Goal: Find specific page/section: Find specific page/section

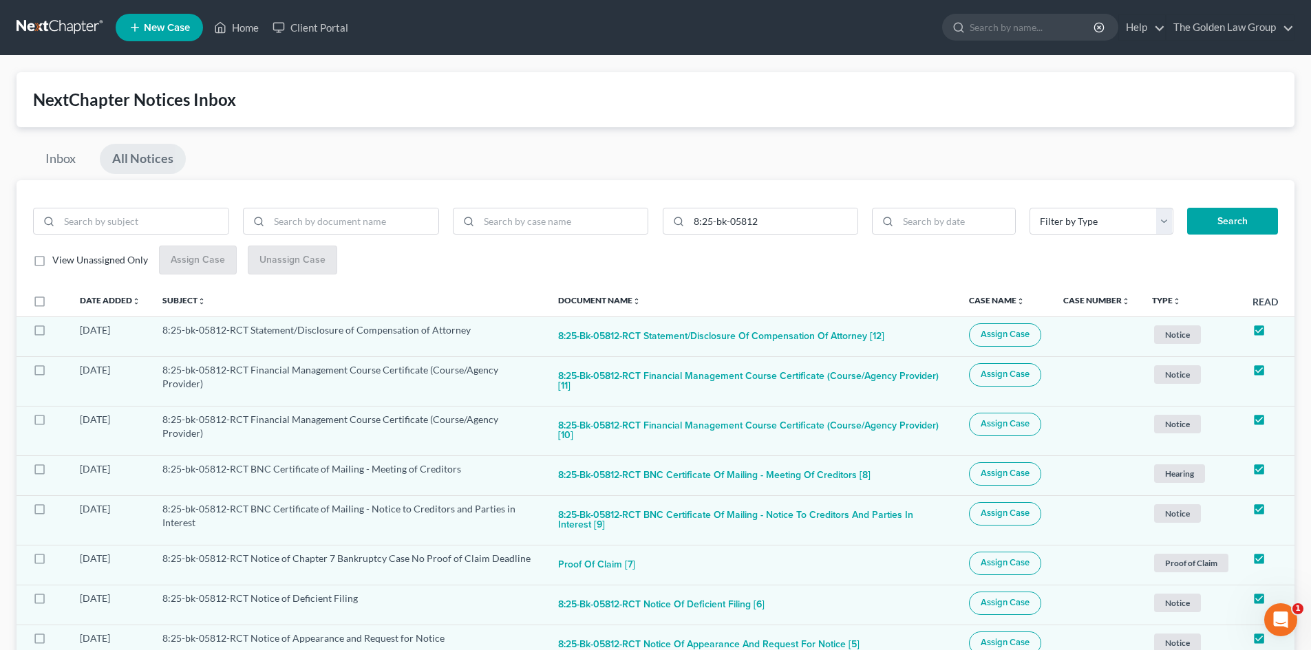
click at [61, 32] on link at bounding box center [61, 27] width 88 height 25
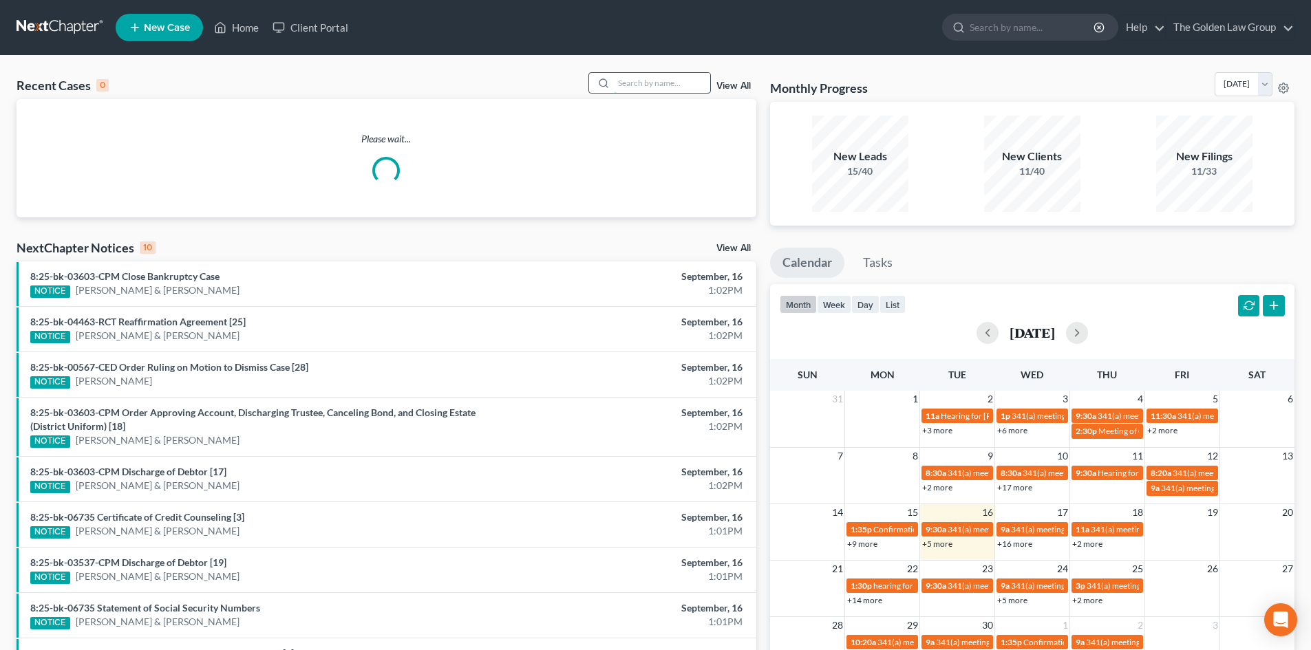
click at [664, 81] on input "search" at bounding box center [662, 83] width 96 height 20
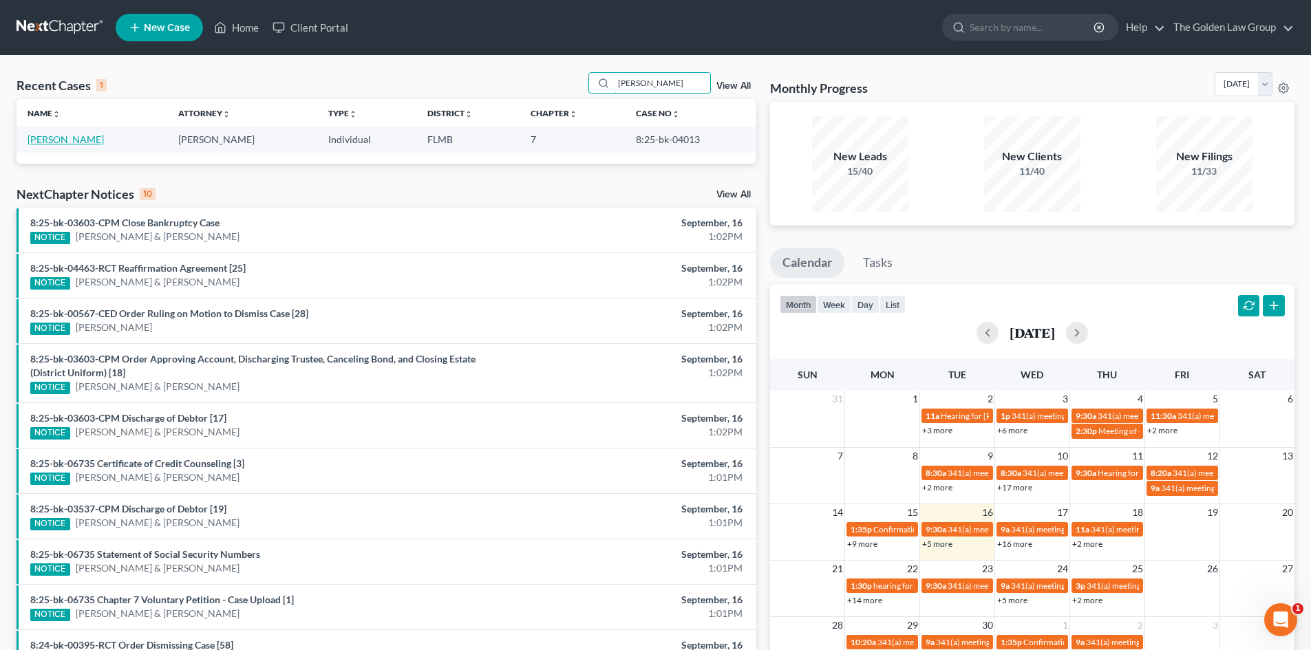
type input "[PERSON_NAME]"
click at [86, 143] on link "[PERSON_NAME]" at bounding box center [66, 140] width 76 height 12
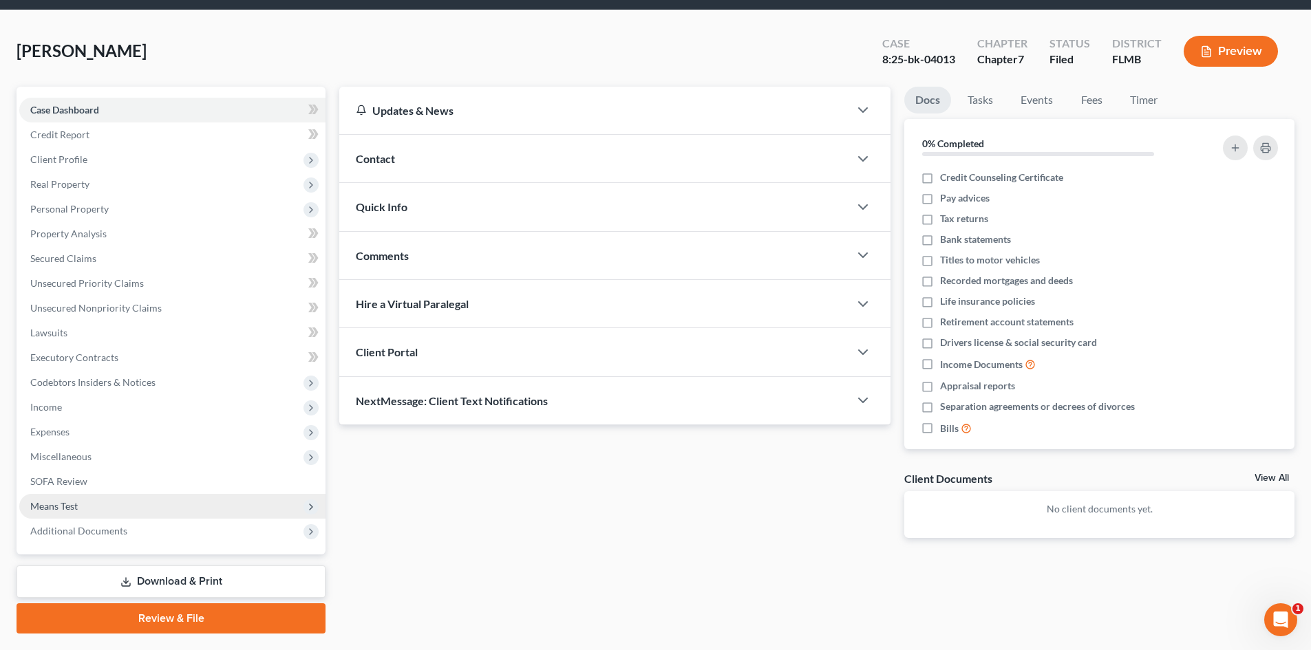
scroll to position [81, 0]
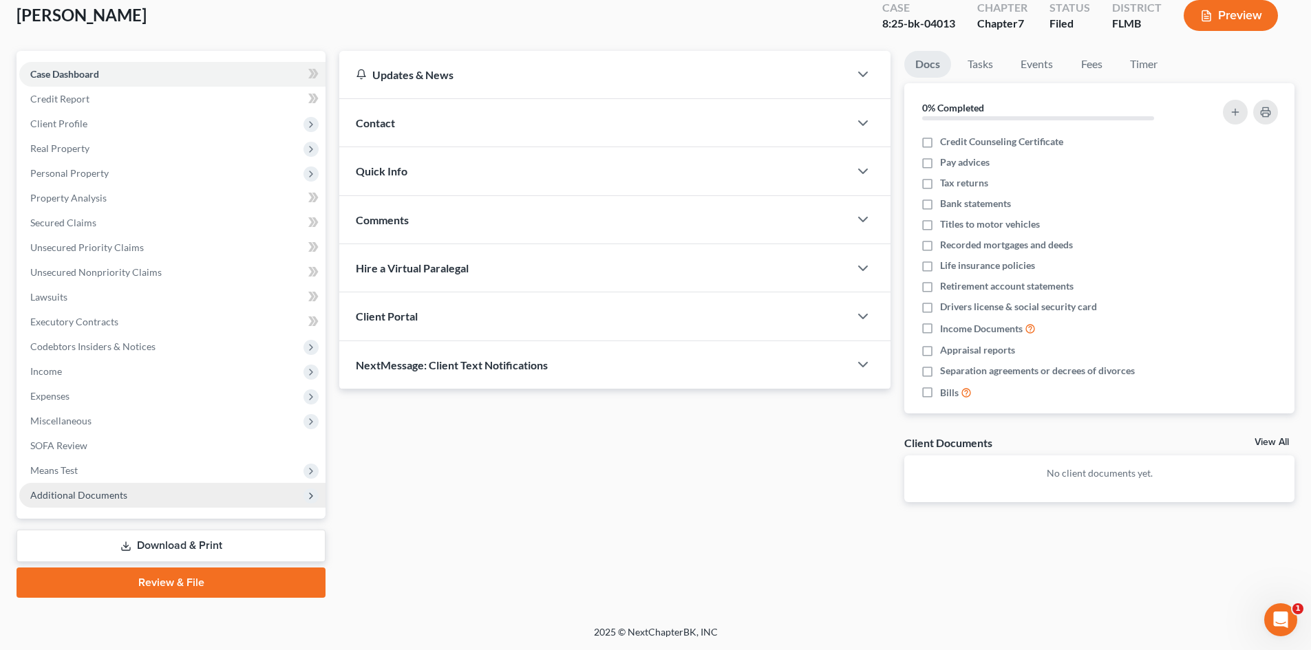
click at [125, 487] on span "Additional Documents" at bounding box center [172, 495] width 306 height 25
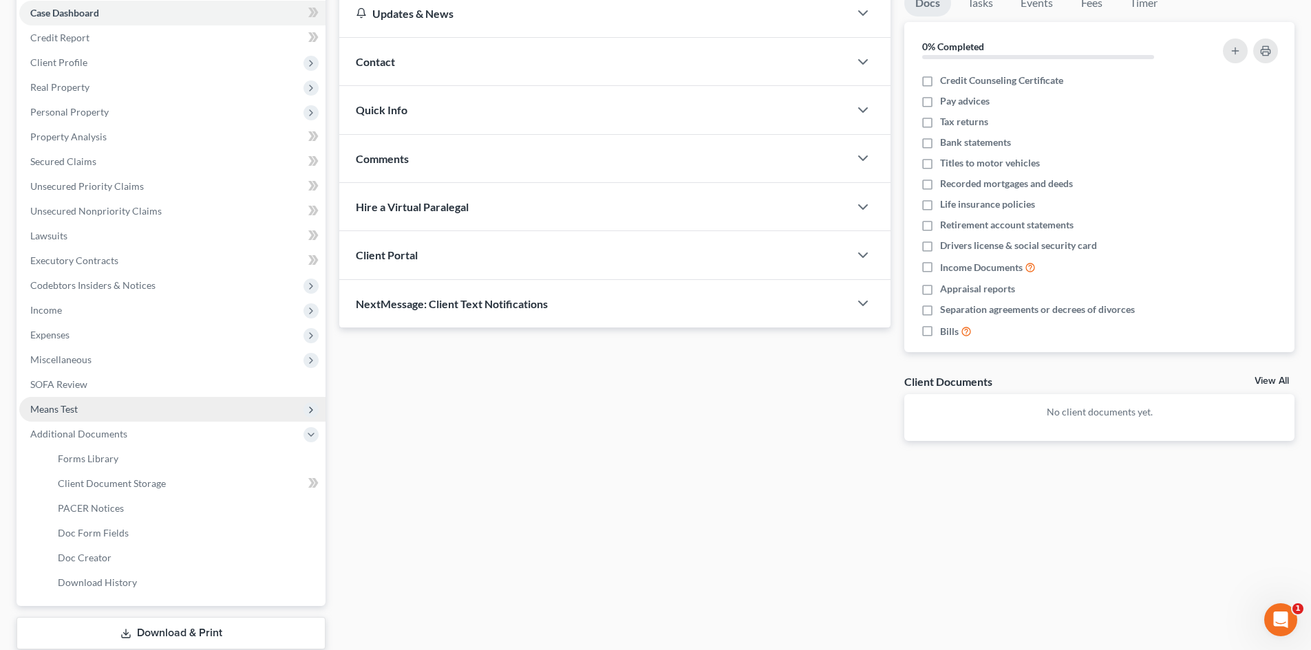
scroll to position [219, 0]
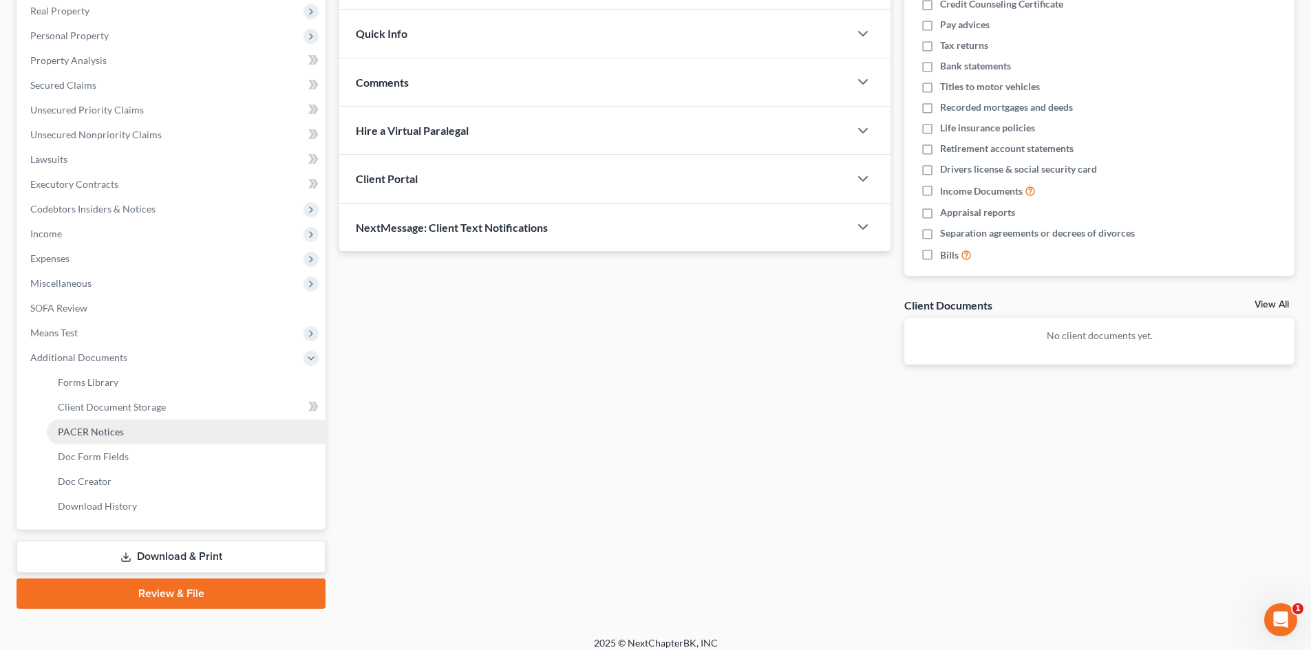
click at [112, 427] on span "PACER Notices" at bounding box center [91, 432] width 66 height 12
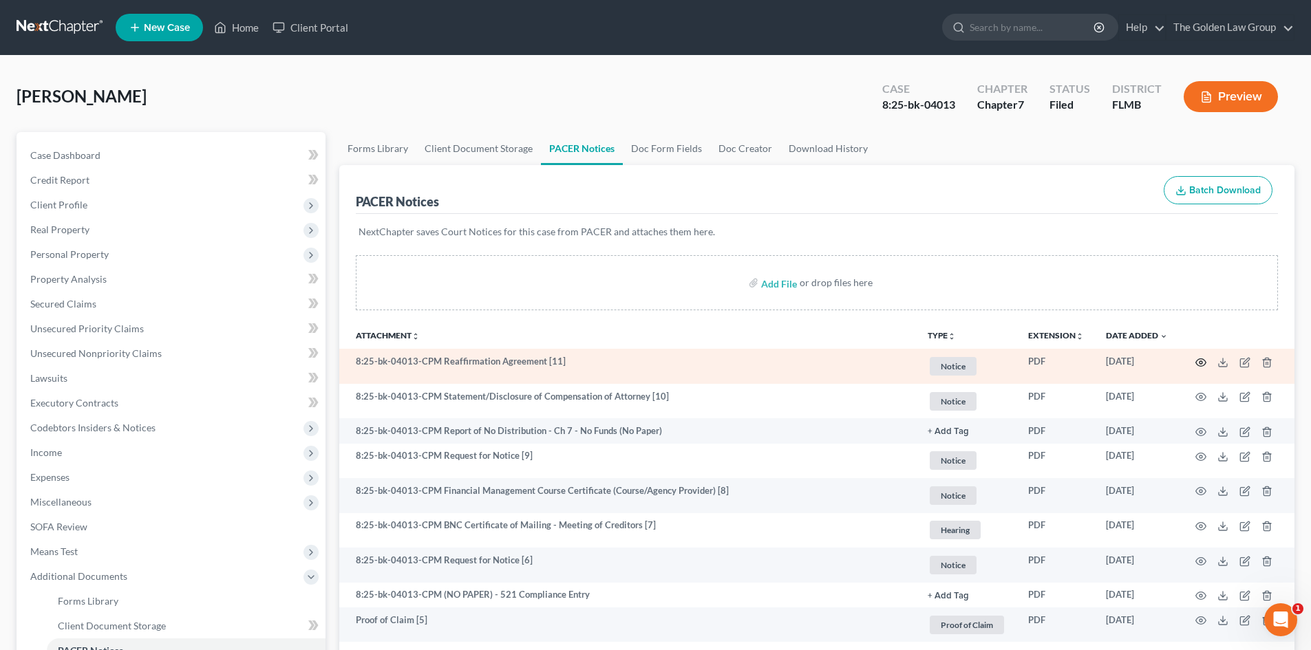
click at [1202, 363] on circle "button" at bounding box center [1201, 362] width 3 height 3
